Goal: Task Accomplishment & Management: Manage account settings

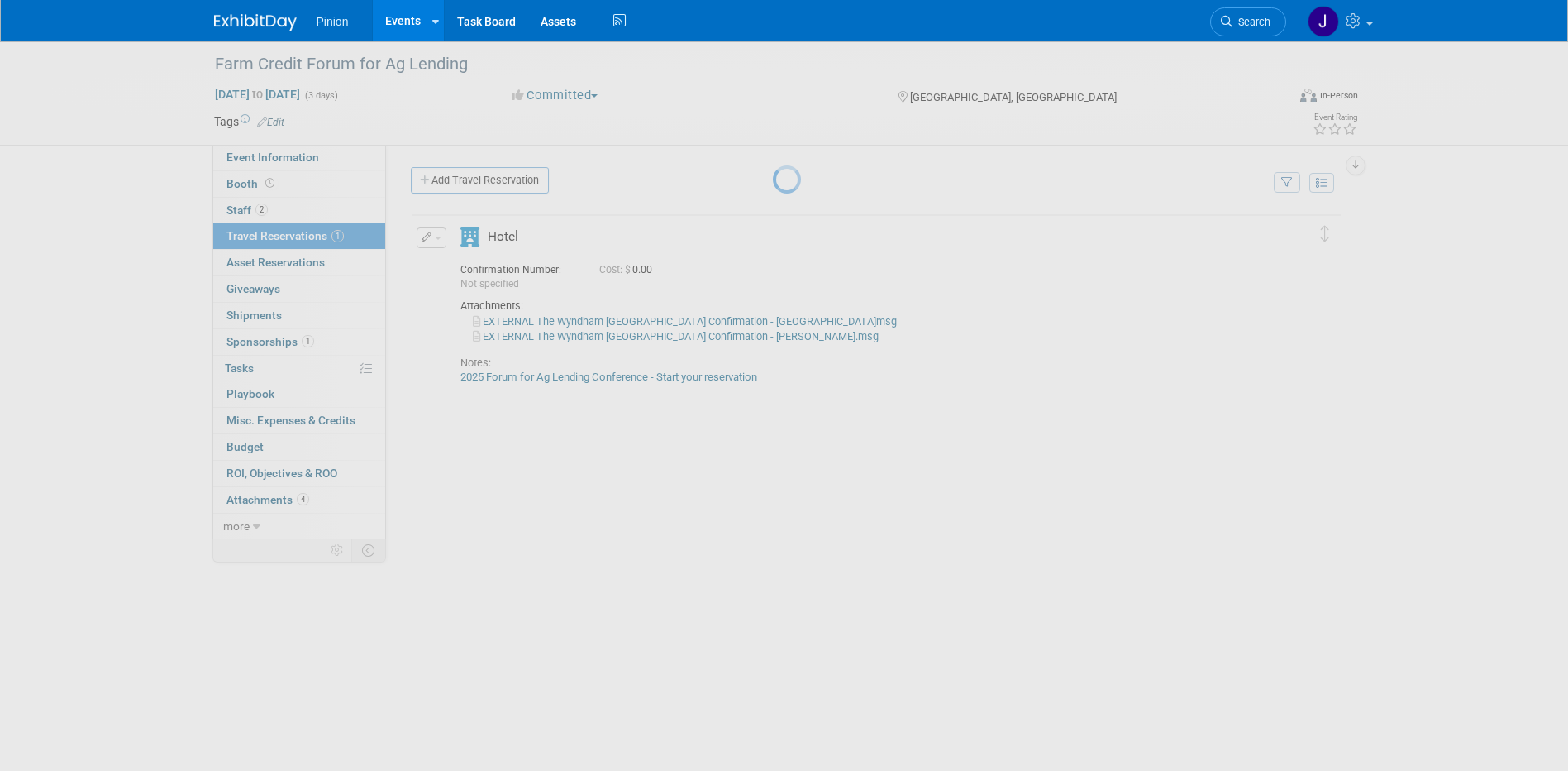
scroll to position [29, 0]
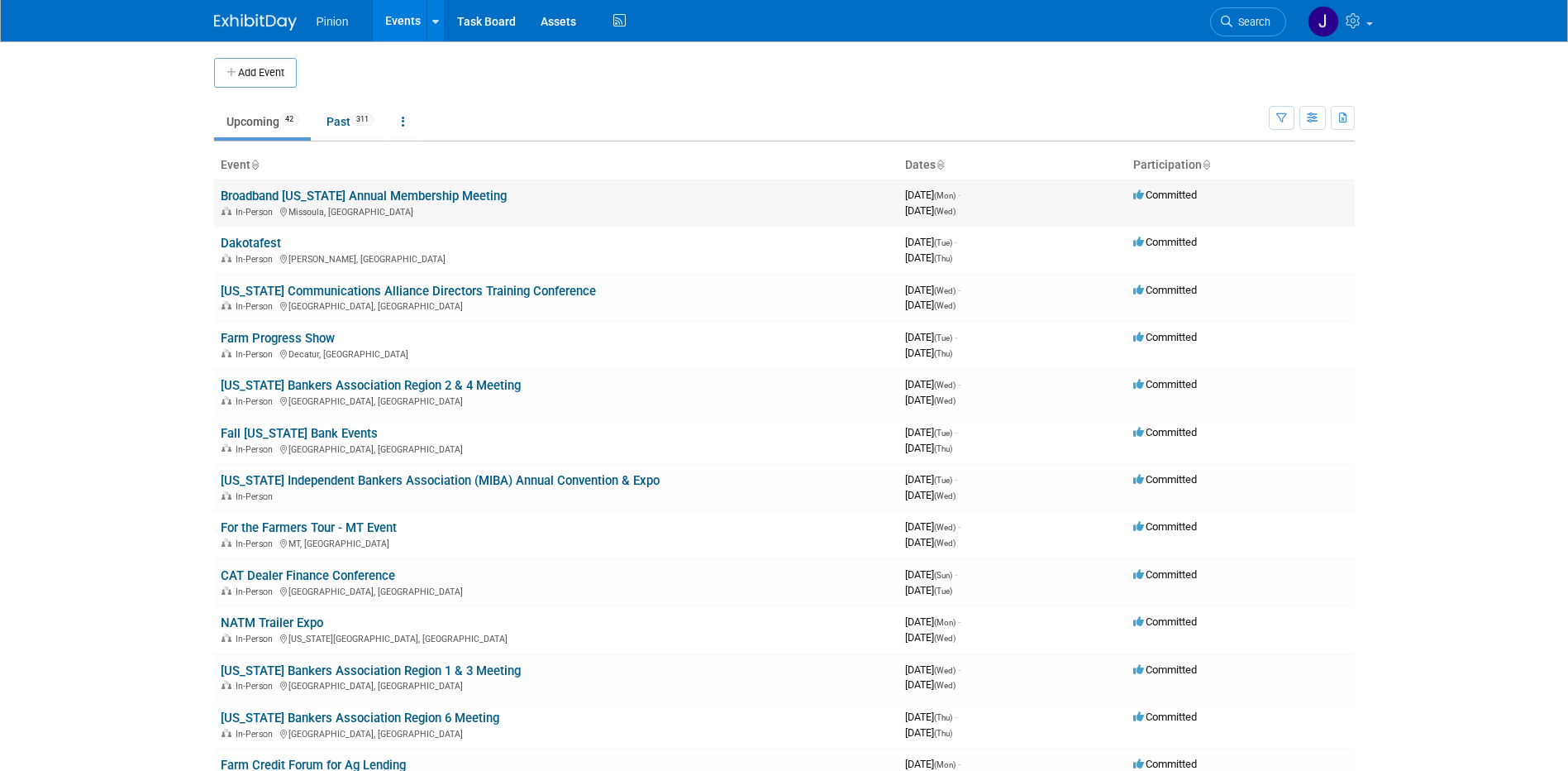
click at [351, 190] on link "Broadband [US_STATE] Annual Membership Meeting" at bounding box center [364, 196] width 286 height 15
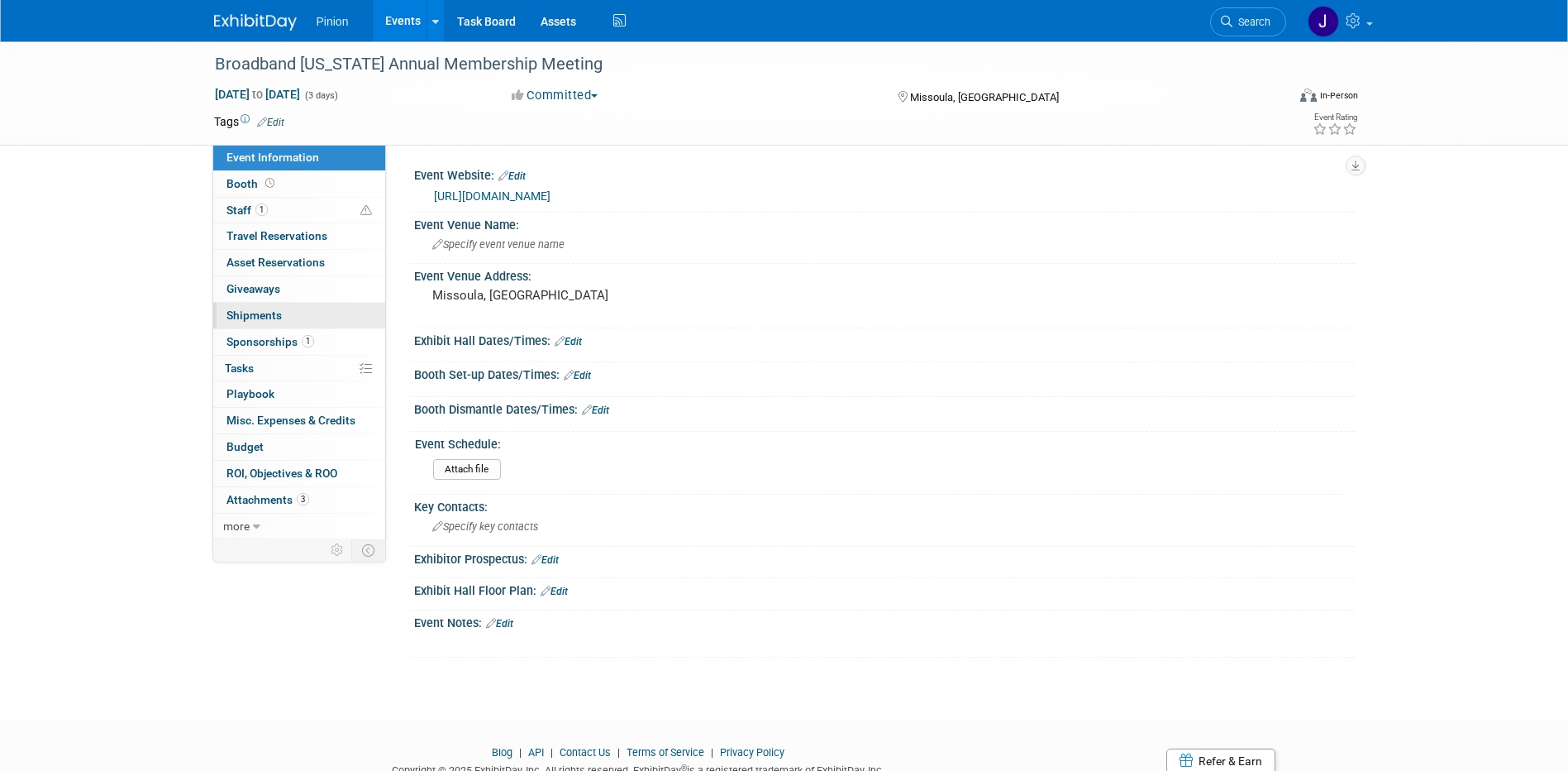
click at [267, 314] on span "Shipments 0" at bounding box center [253, 314] width 55 height 13
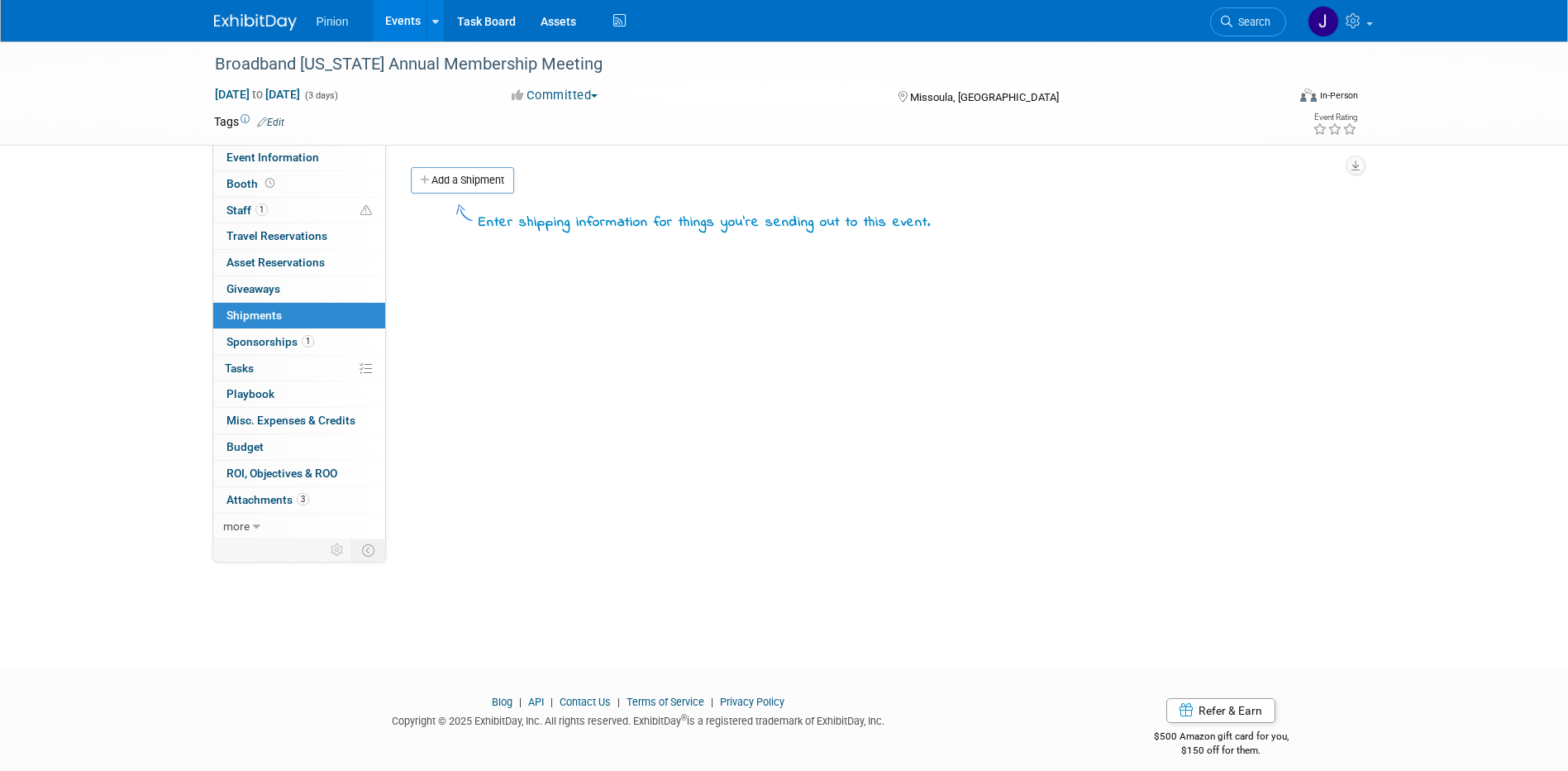
drag, startPoint x: 441, startPoint y: 177, endPoint x: 456, endPoint y: 182, distance: 15.8
click at [441, 177] on link "Add a Shipment" at bounding box center [463, 180] width 103 height 26
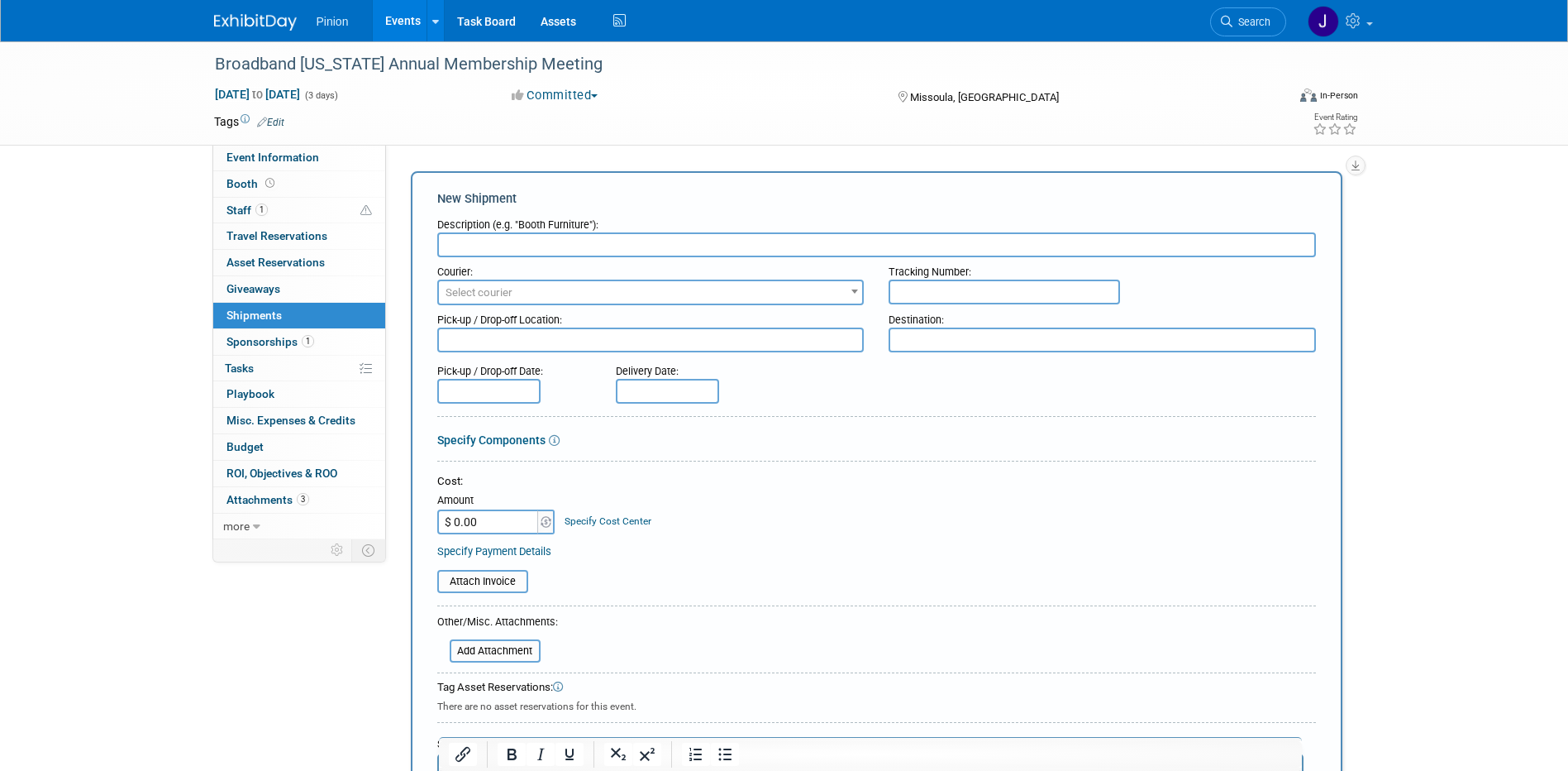
click at [509, 245] on input "text" at bounding box center [877, 244] width 879 height 24
type input "Coggins"
click at [492, 651] on input "file" at bounding box center [440, 651] width 196 height 20
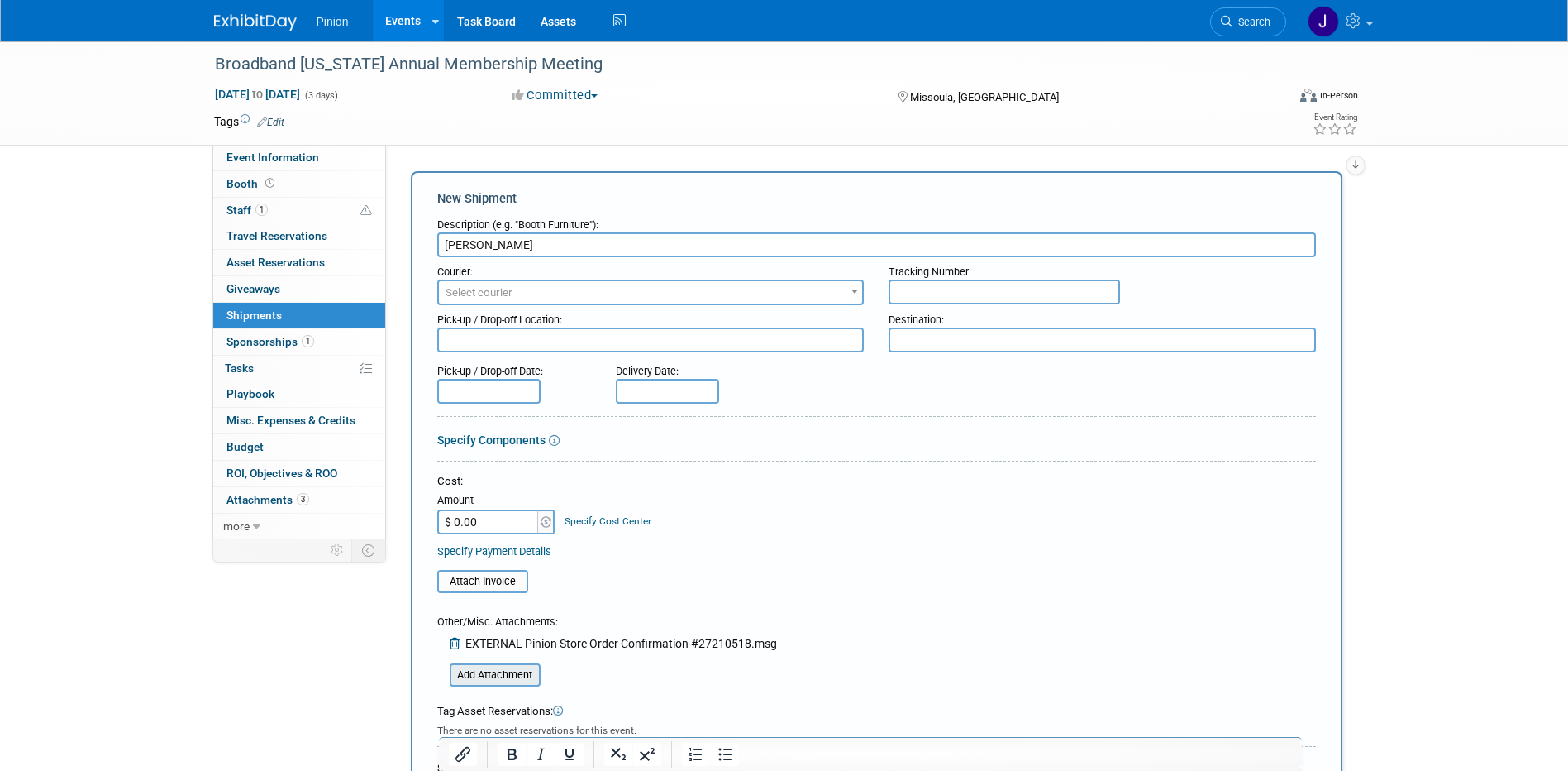
click at [483, 676] on input "file" at bounding box center [440, 674] width 196 height 20
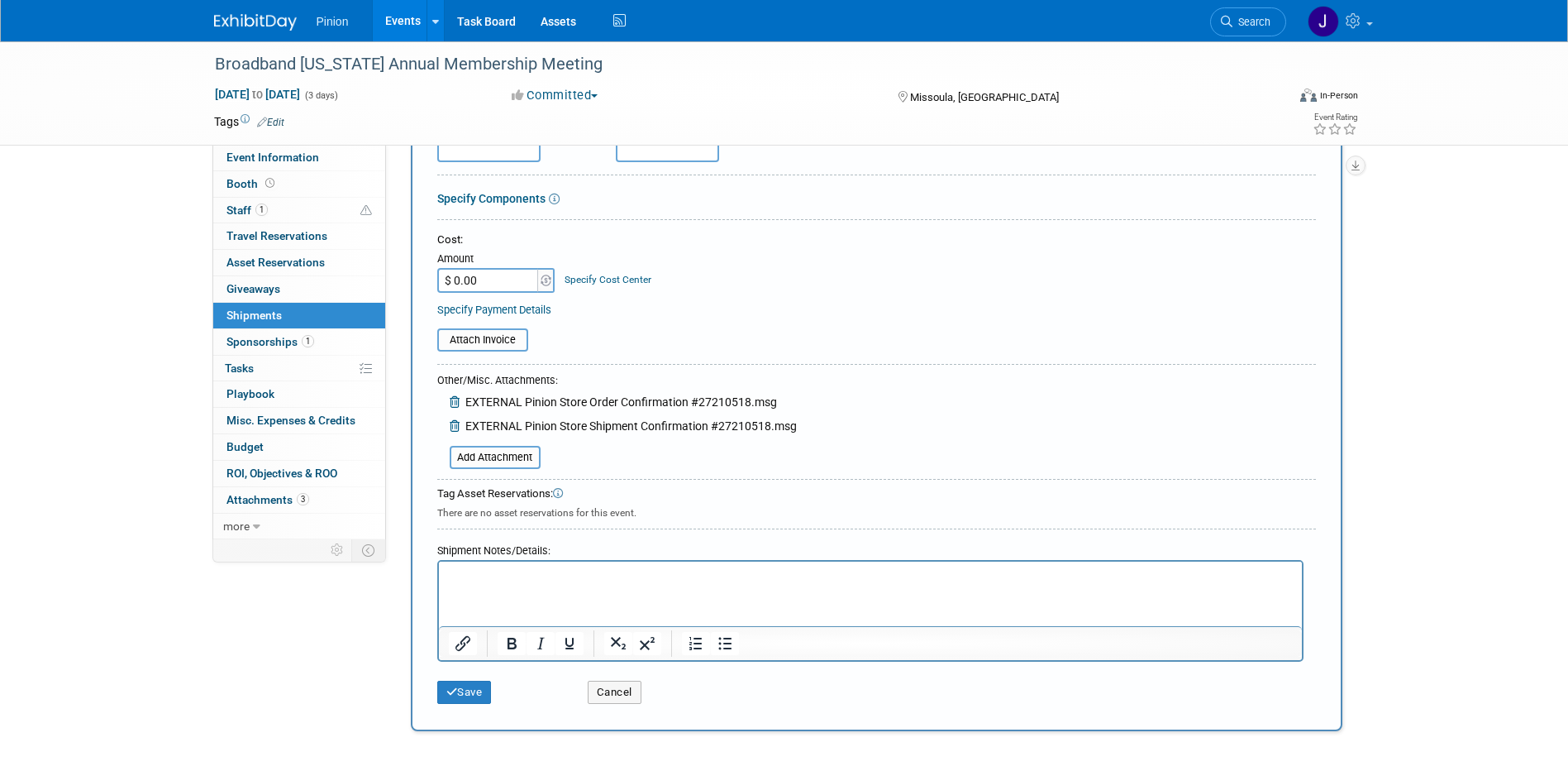
scroll to position [262, 0]
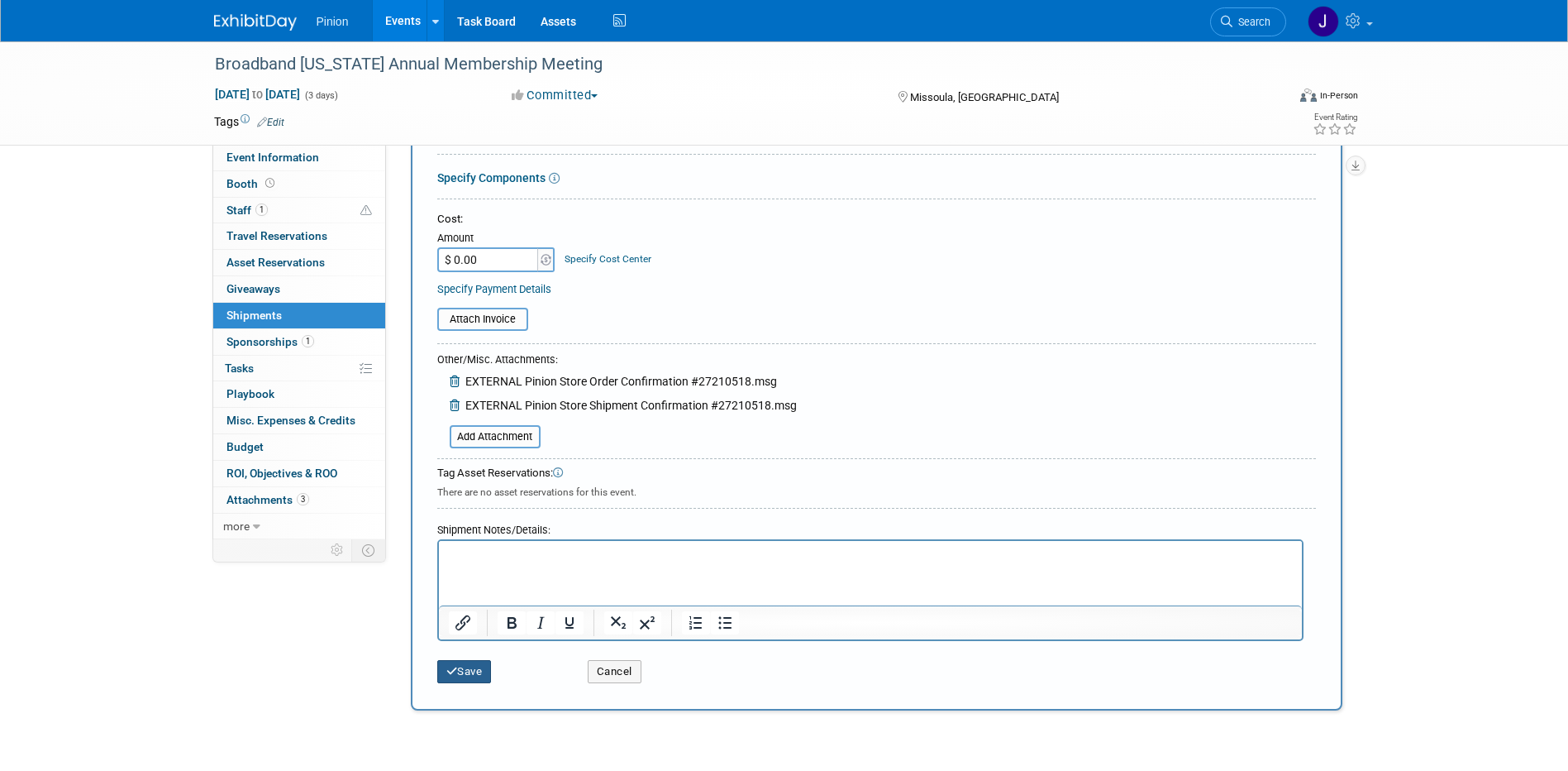
click at [473, 671] on button "Save" at bounding box center [464, 671] width 55 height 24
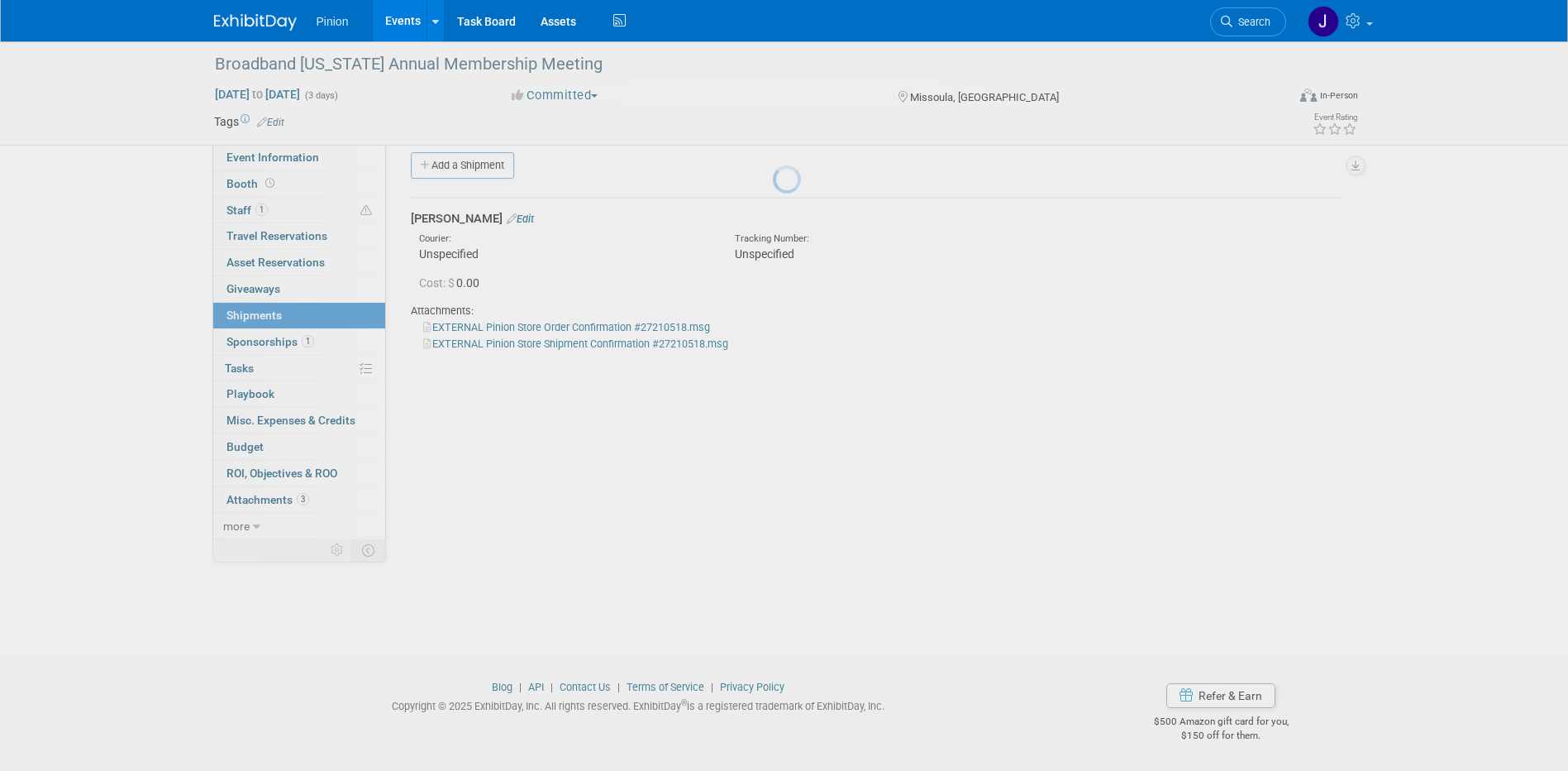
scroll to position [15, 0]
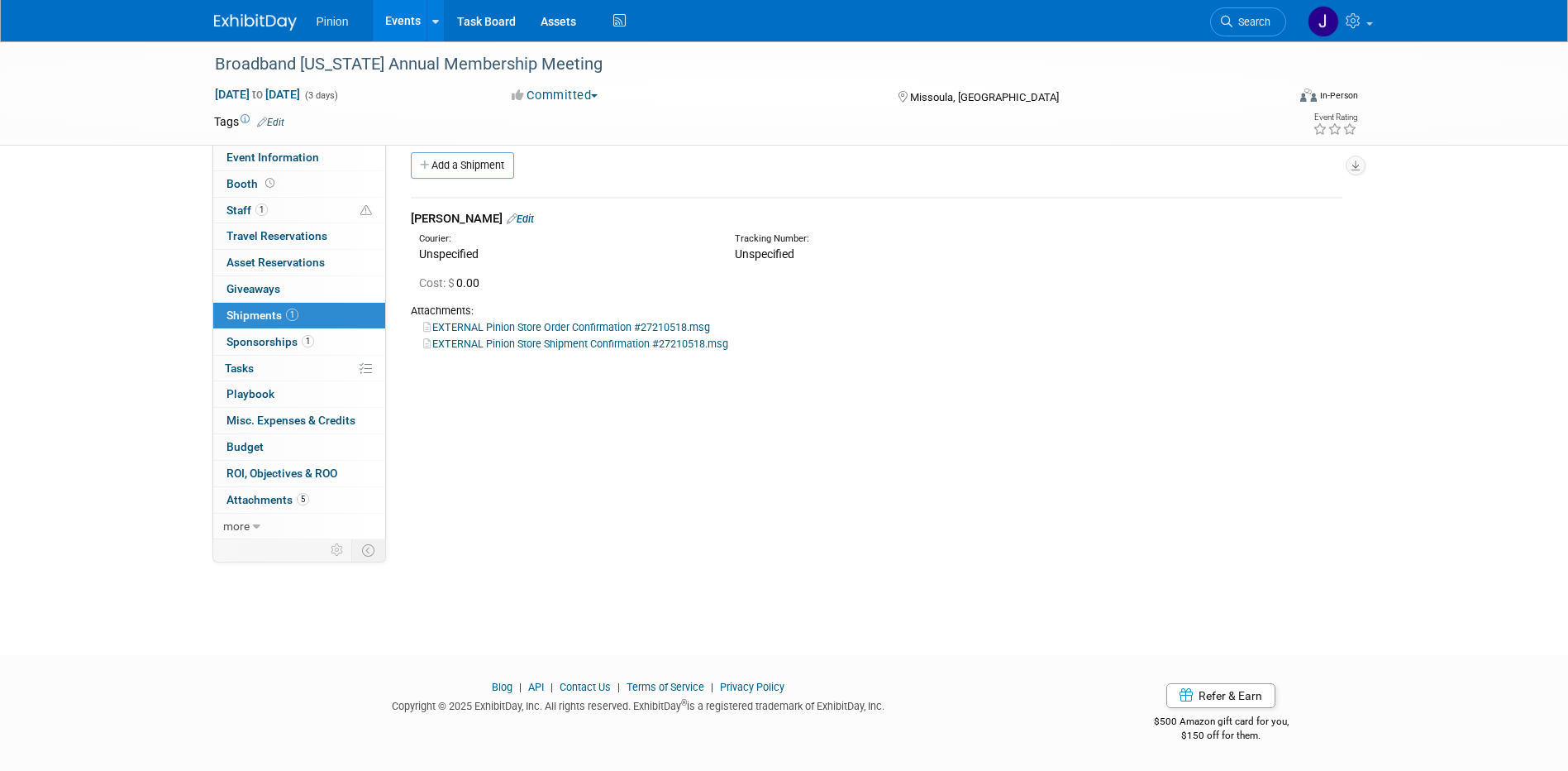
click at [507, 218] on link "Edit" at bounding box center [520, 218] width 27 height 12
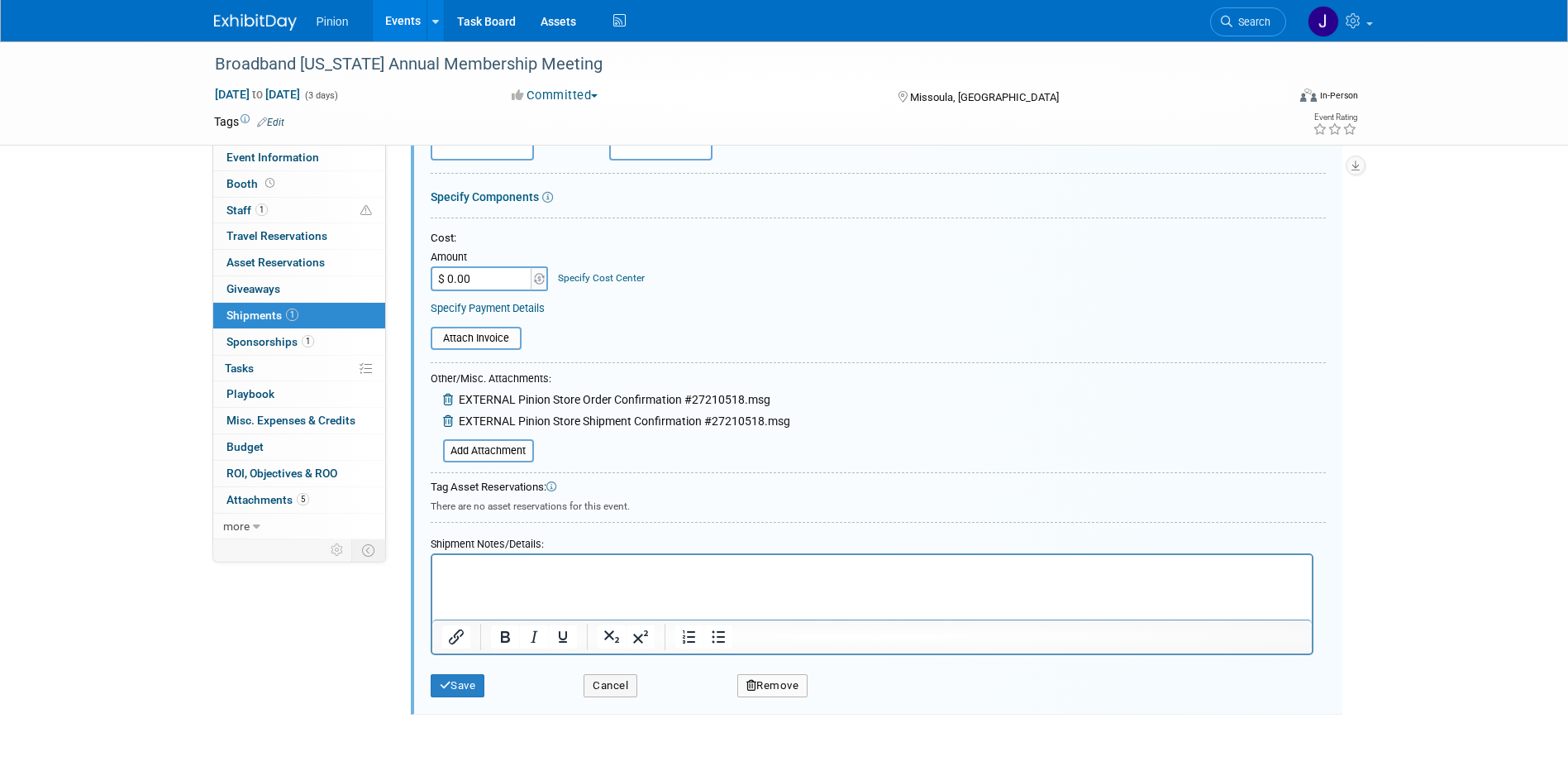
scroll to position [266, 0]
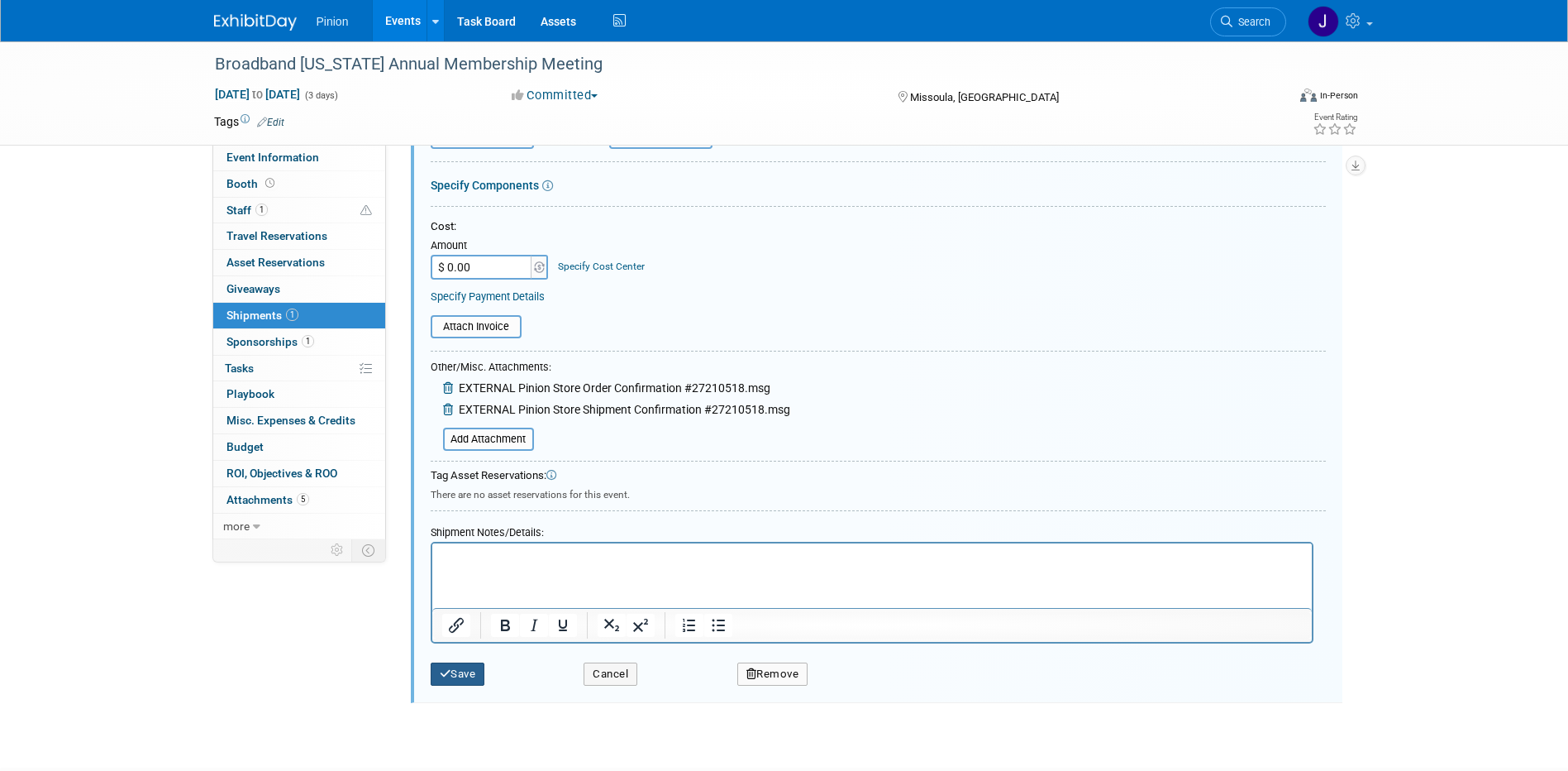
type input "Coggins order # 27210518"
click at [467, 674] on button "Save" at bounding box center [457, 674] width 55 height 24
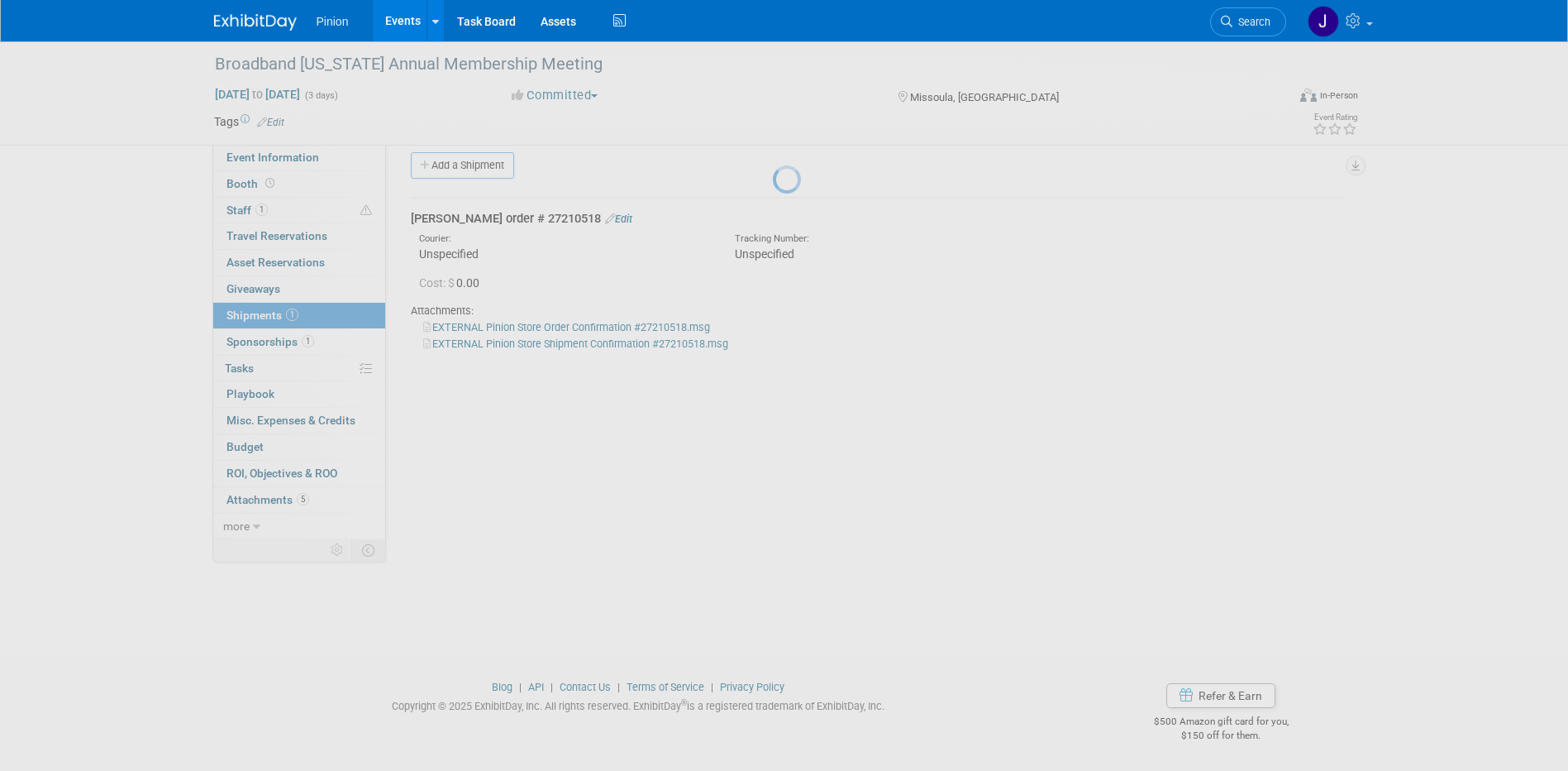
scroll to position [15, 0]
